Goal: Task Accomplishment & Management: Manage account settings

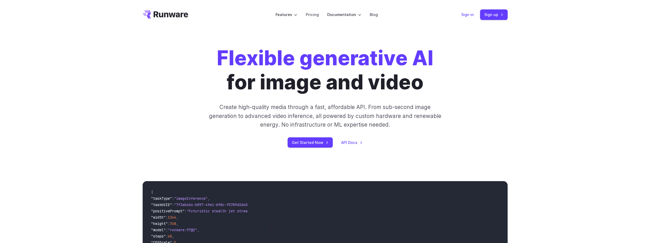
click at [469, 15] on link "Sign in" at bounding box center [467, 15] width 13 height 6
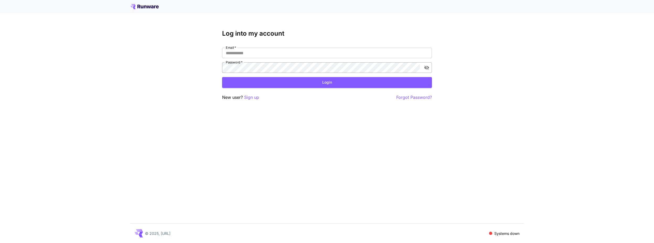
type input "**********"
click at [425, 67] on icon "toggle password visibility" at bounding box center [426, 68] width 5 height 4
click at [301, 55] on input "**********" at bounding box center [327, 53] width 210 height 10
